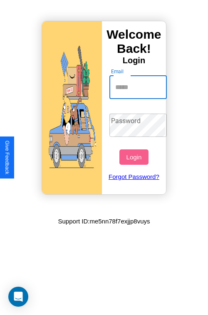
click at [139, 87] on input "Email" at bounding box center [138, 87] width 58 height 23
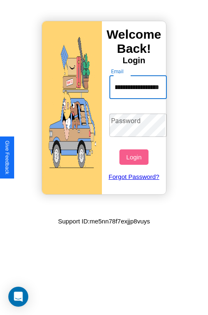
scroll to position [0, 30]
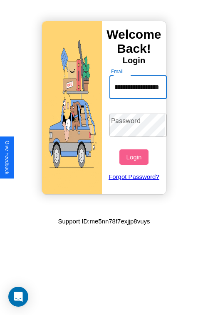
type input "**********"
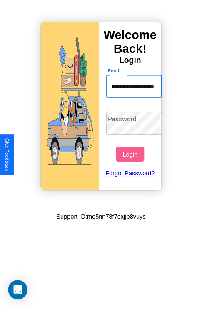
scroll to position [0, 0]
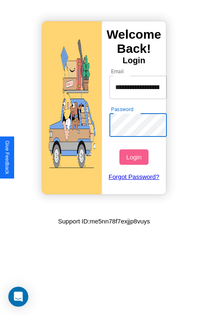
click at [135, 157] on button "Login" at bounding box center [133, 156] width 29 height 15
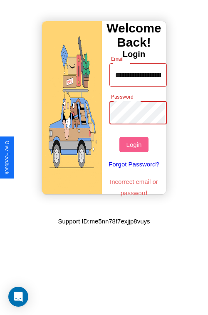
click at [135, 144] on button "Login" at bounding box center [133, 144] width 29 height 15
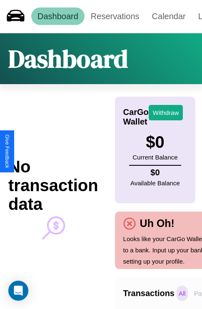
scroll to position [0, 59]
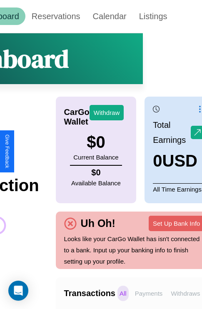
click at [185, 293] on p "Withdraws" at bounding box center [184, 292] width 33 height 15
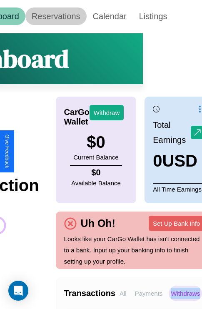
click at [56, 16] on link "Reservations" at bounding box center [55, 15] width 61 height 17
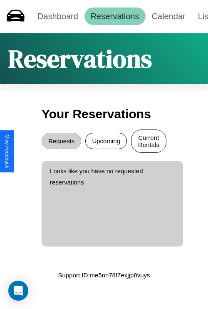
click at [148, 142] on button "Current Rentals" at bounding box center [148, 140] width 35 height 23
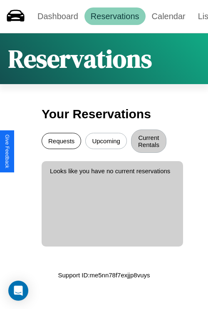
click at [61, 142] on button "Requests" at bounding box center [62, 141] width 40 height 16
